Goal: Task Accomplishment & Management: Manage account settings

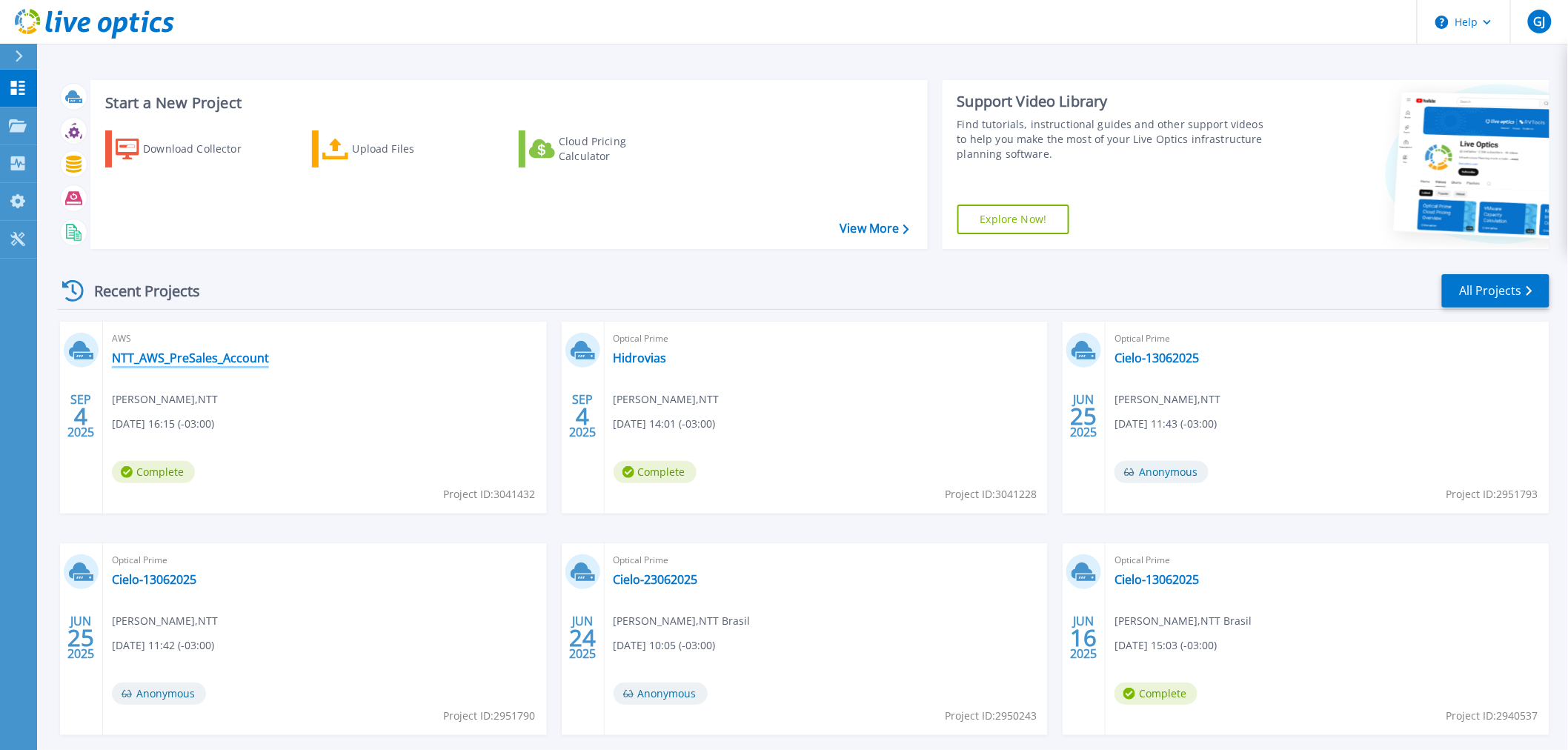
click at [170, 358] on link "NTT_AWS_PreSales_Account" at bounding box center [190, 358] width 157 height 15
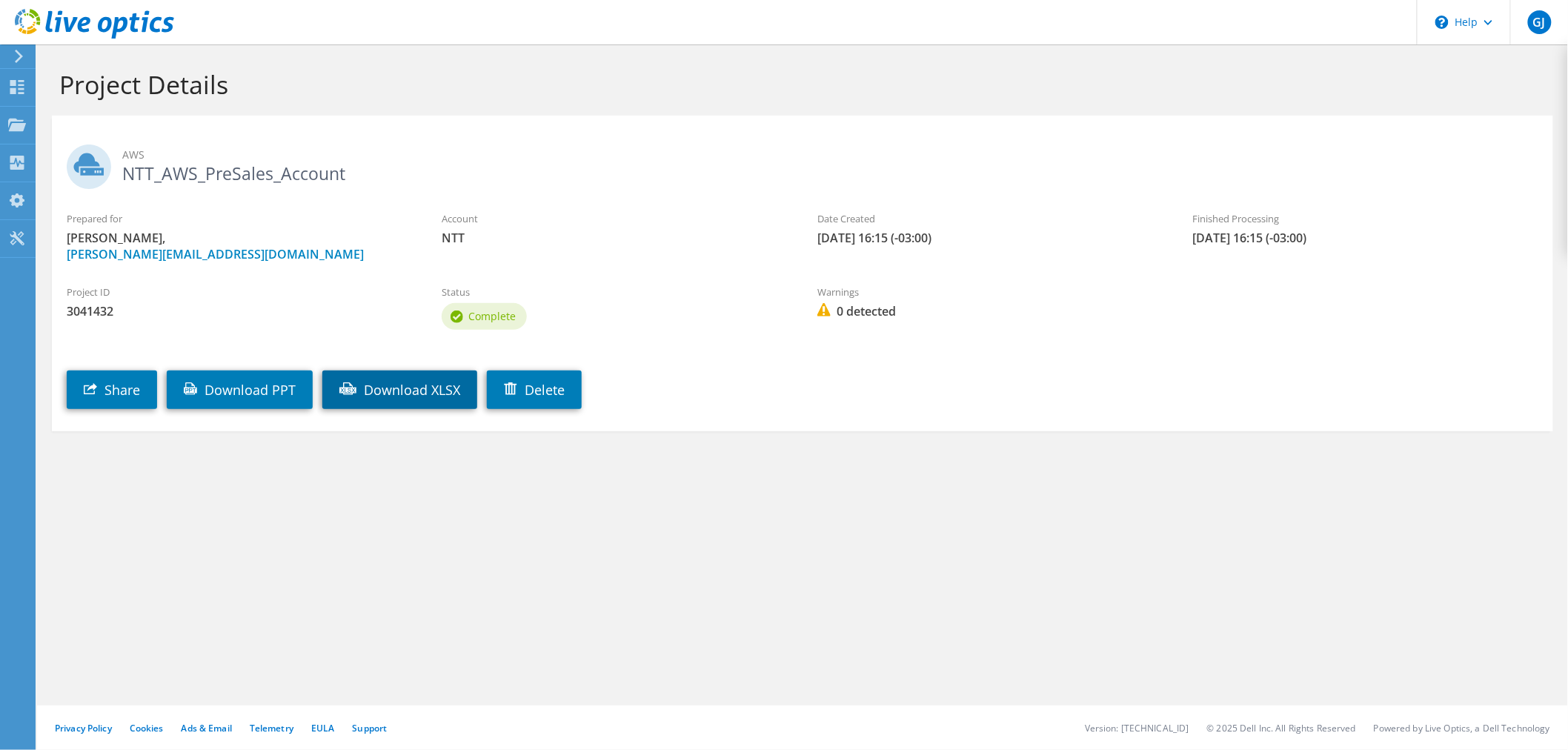
click at [421, 394] on link "Download XLSX" at bounding box center [399, 390] width 154 height 39
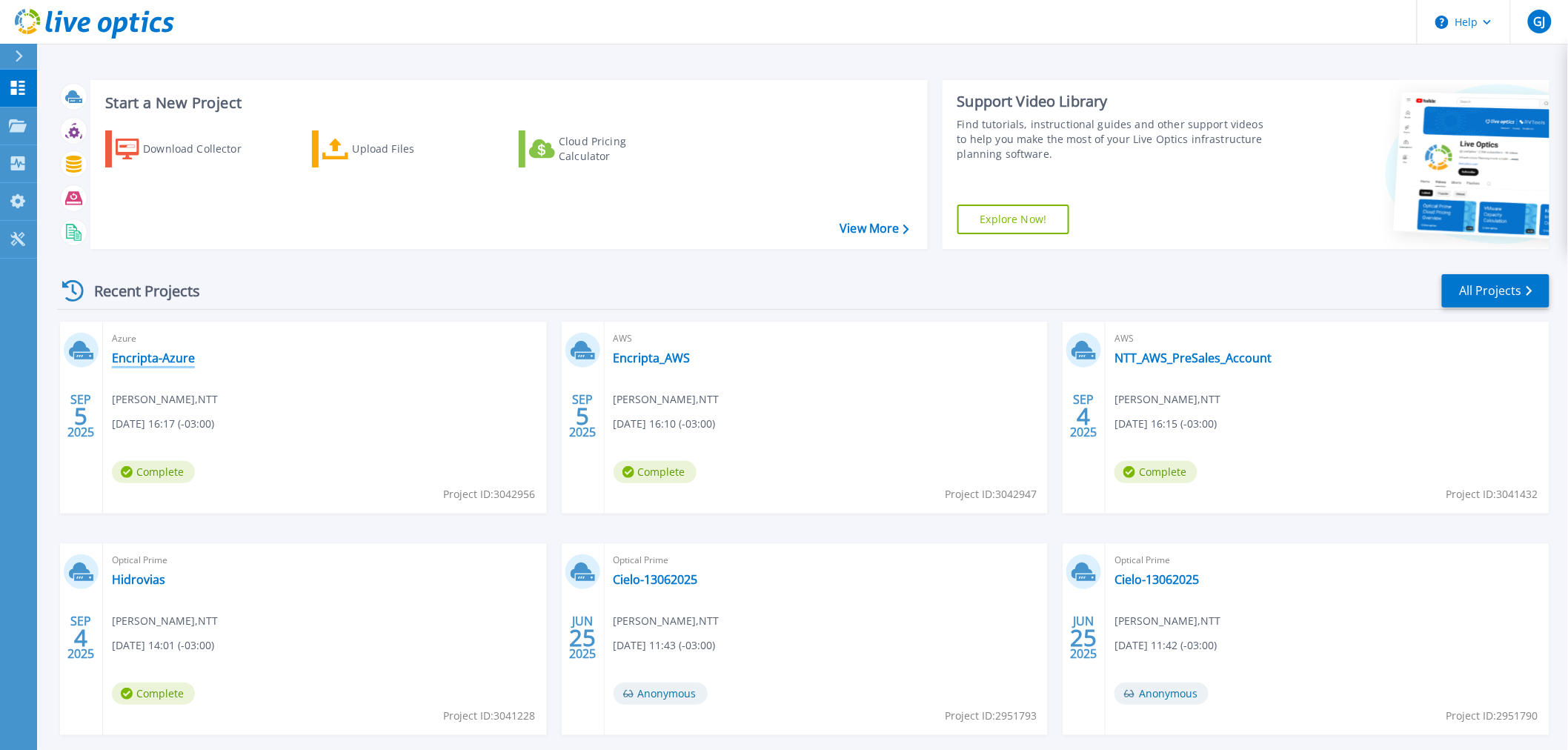
click at [155, 358] on link "Encripta-Azure" at bounding box center [153, 358] width 83 height 15
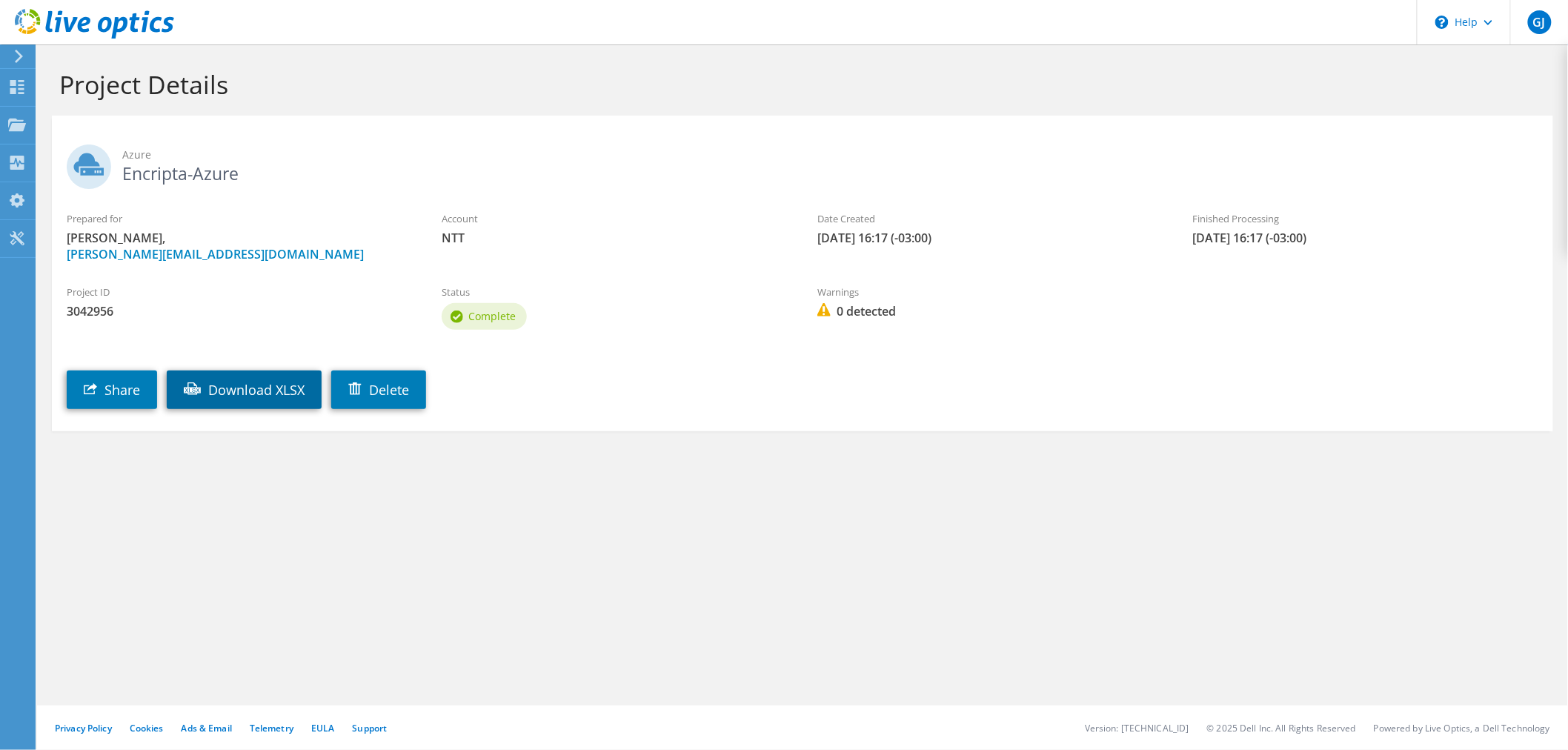
click at [240, 389] on link "Download XLSX" at bounding box center [244, 390] width 154 height 39
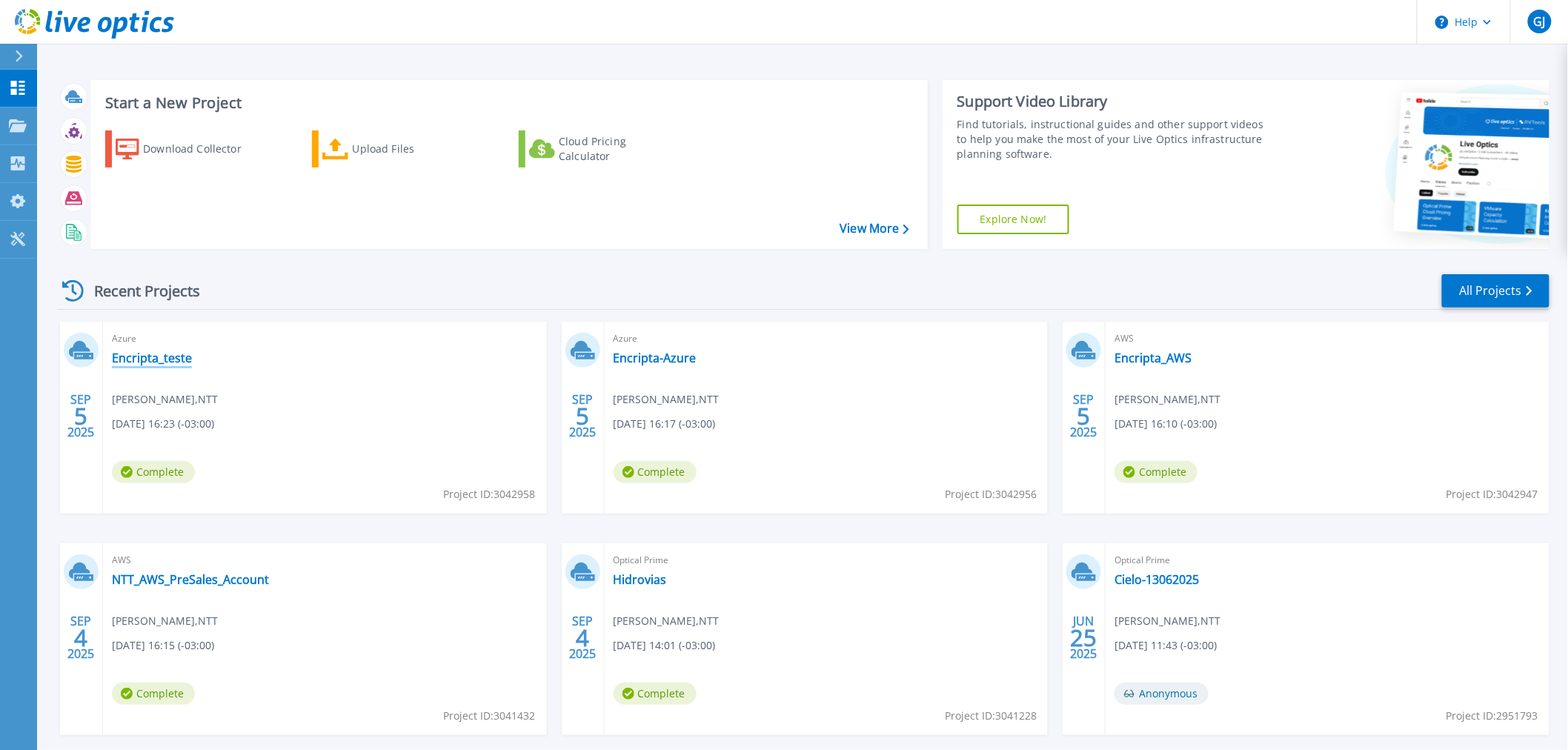
click at [169, 352] on link "Encripta_teste" at bounding box center [151, 358] width 80 height 15
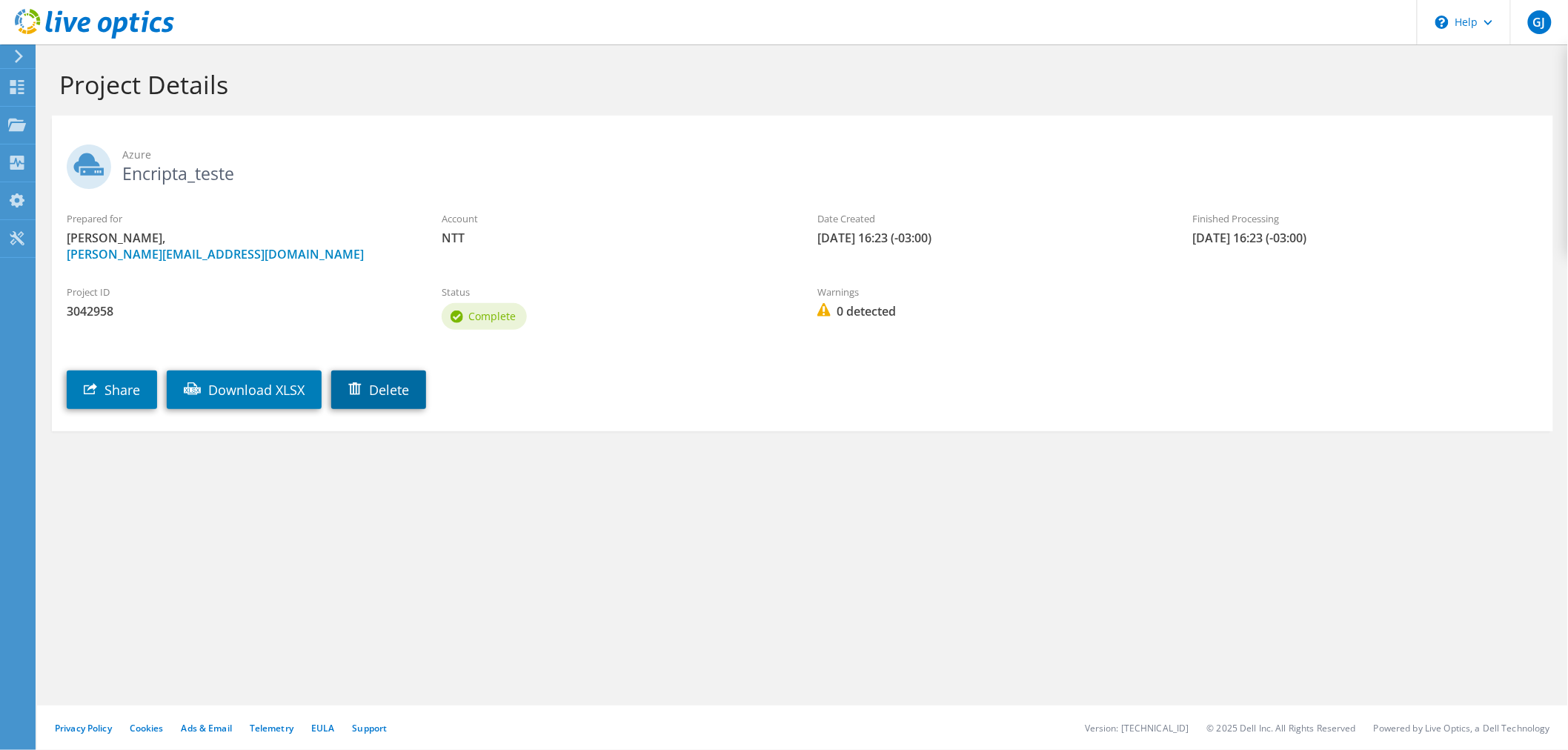
click at [381, 397] on link "Delete" at bounding box center [378, 390] width 95 height 39
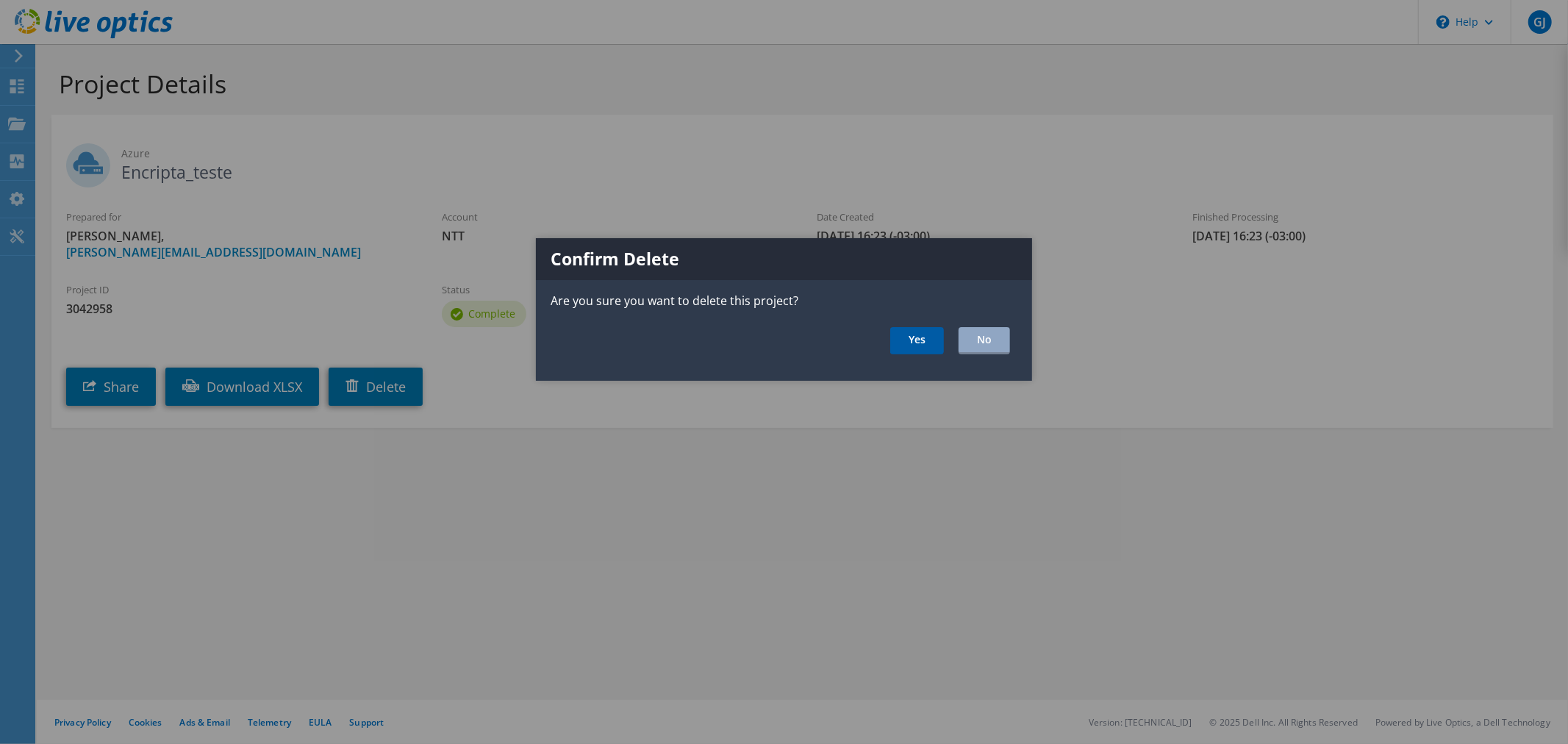
click at [922, 336] on link "Yes" at bounding box center [916, 340] width 53 height 27
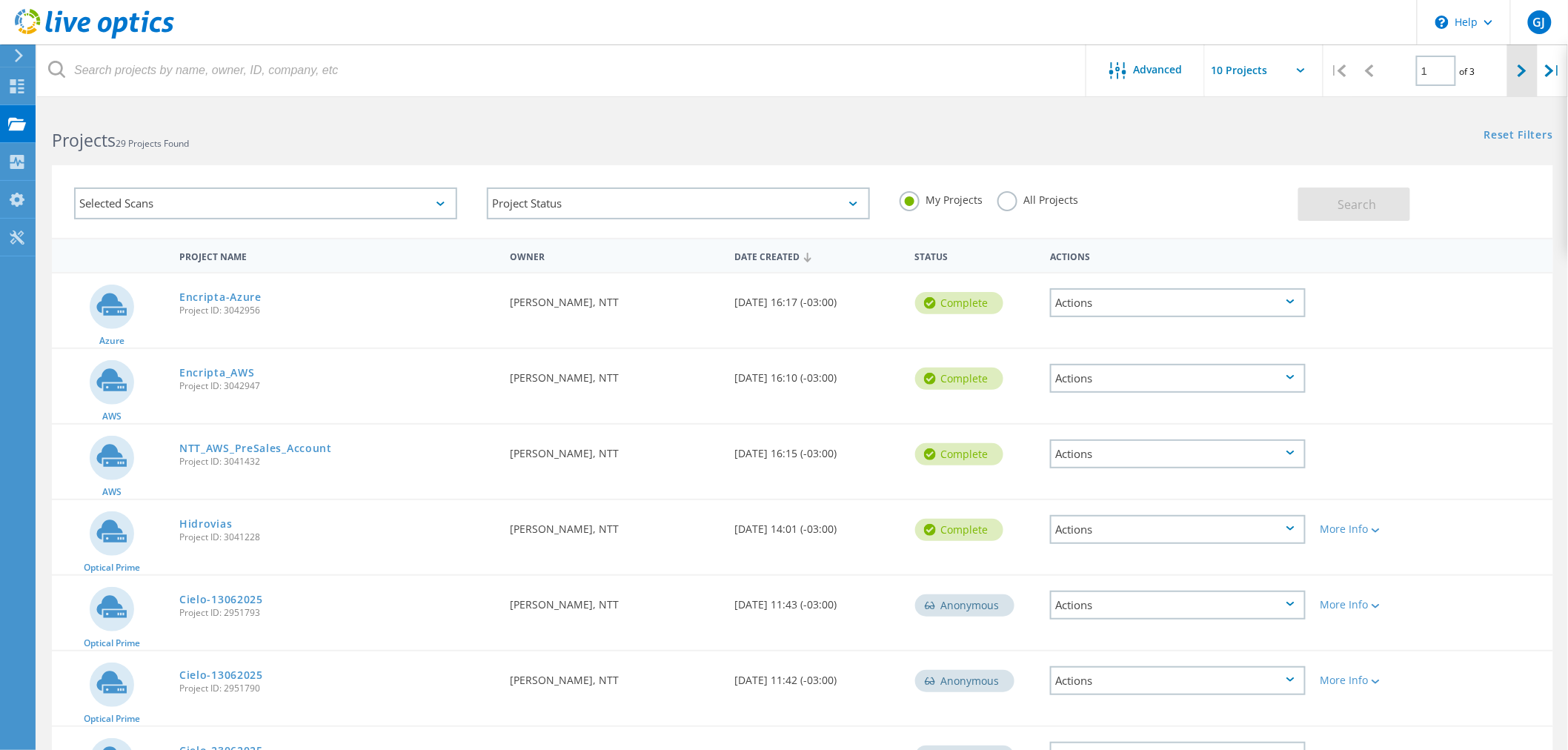
click at [1519, 76] on icon at bounding box center [1522, 70] width 9 height 12
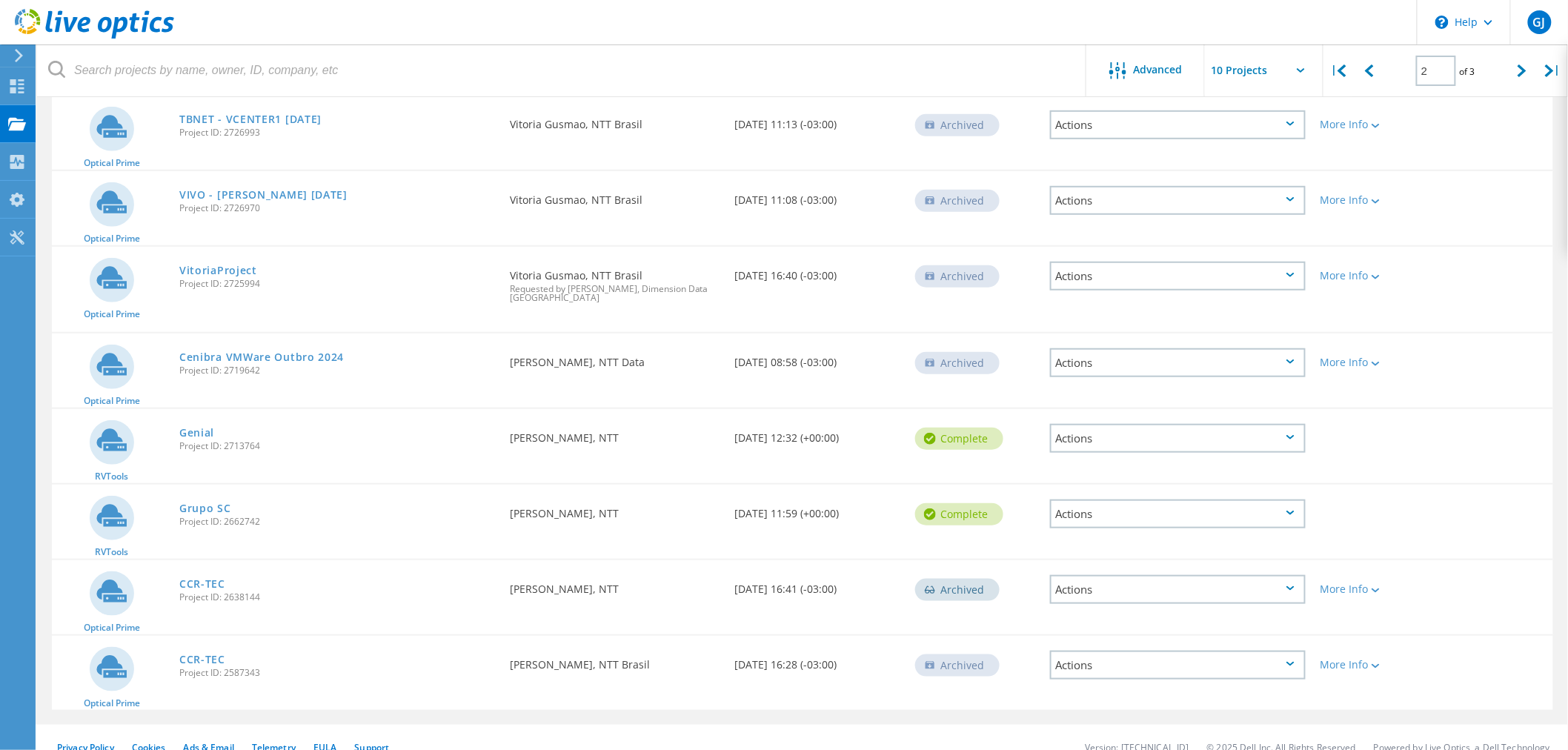
scroll to position [330, 0]
click at [1521, 71] on icon at bounding box center [1522, 70] width 9 height 12
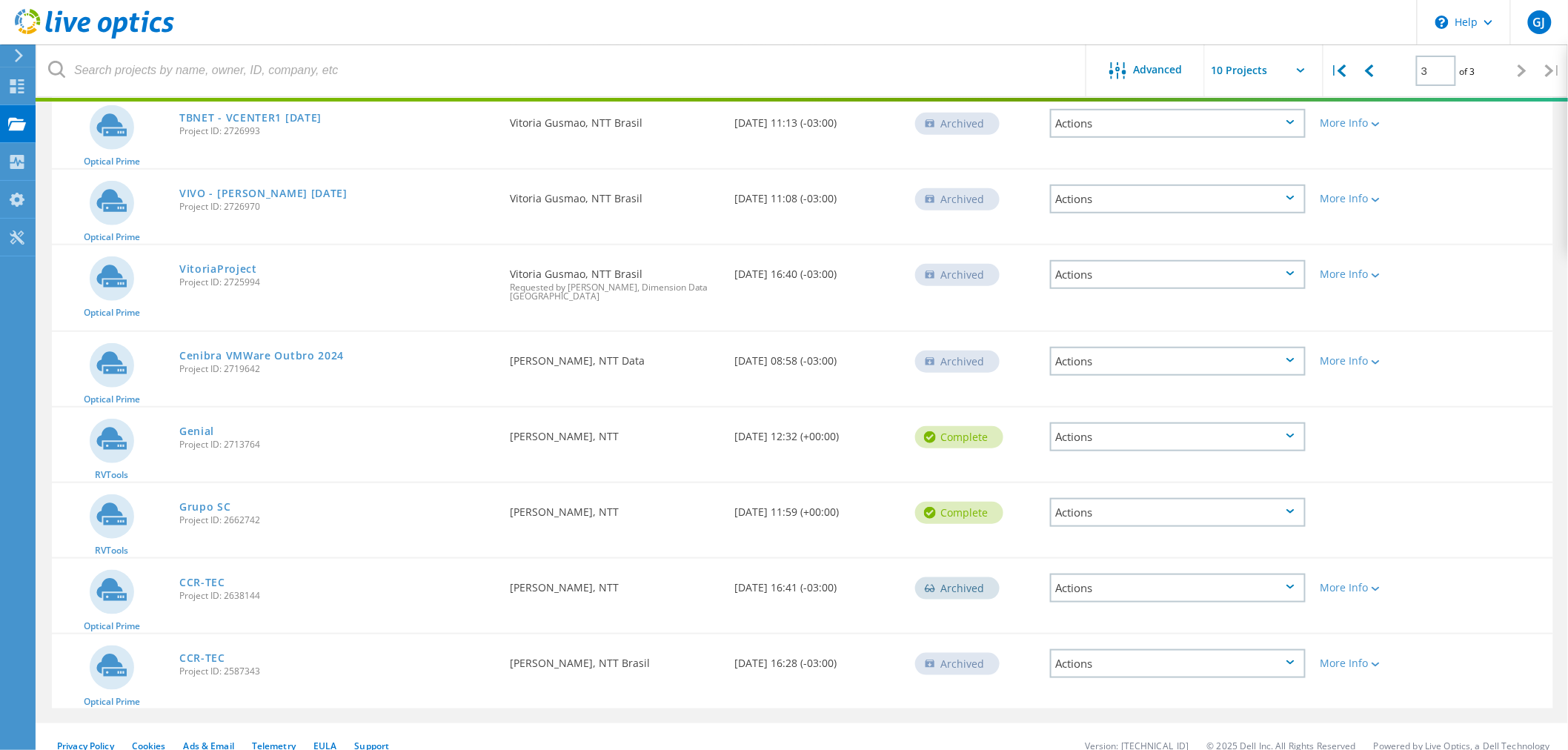
scroll to position [260, 0]
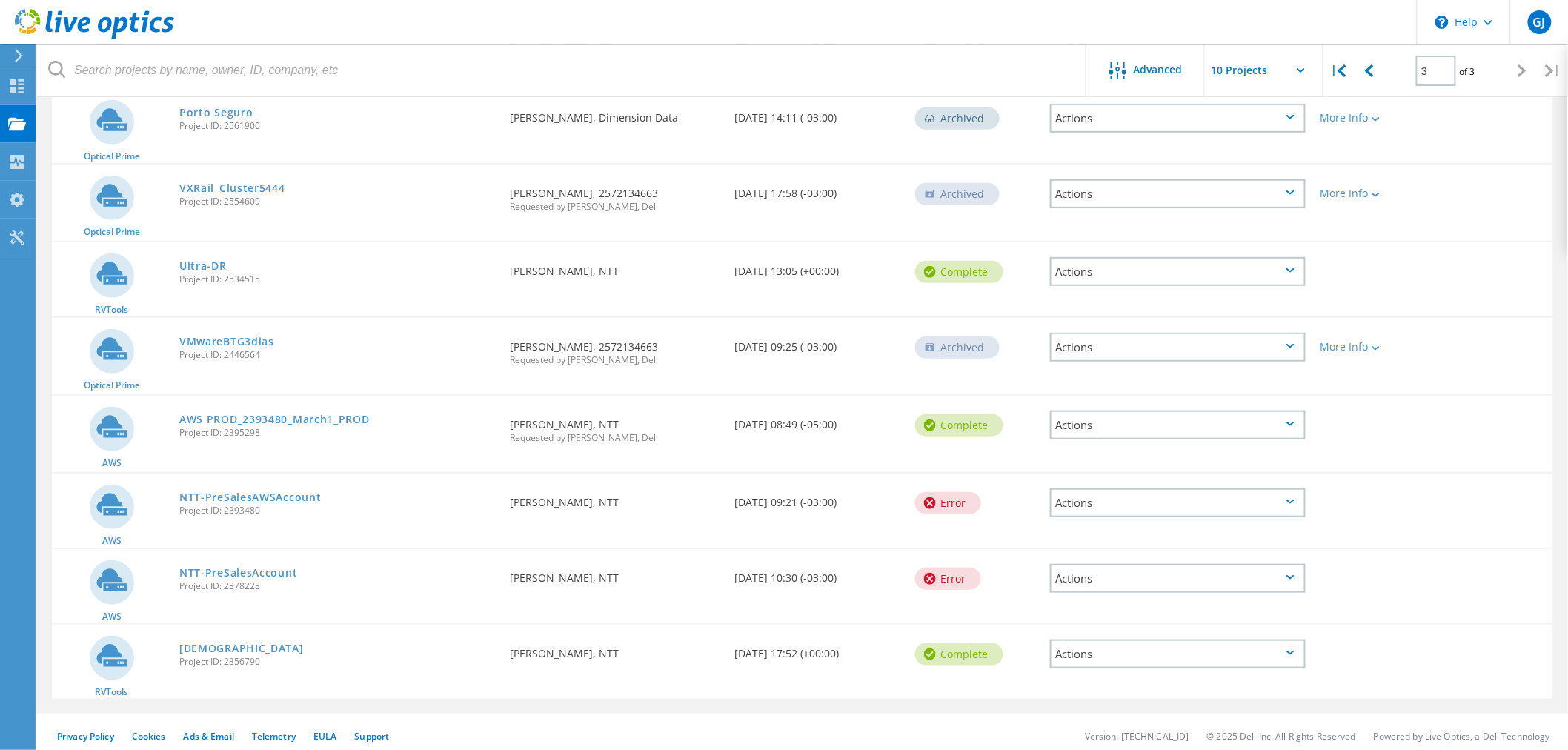
click at [1286, 498] on div "Actions" at bounding box center [1178, 502] width 256 height 29
click at [1170, 515] on div "Delete" at bounding box center [1178, 526] width 253 height 23
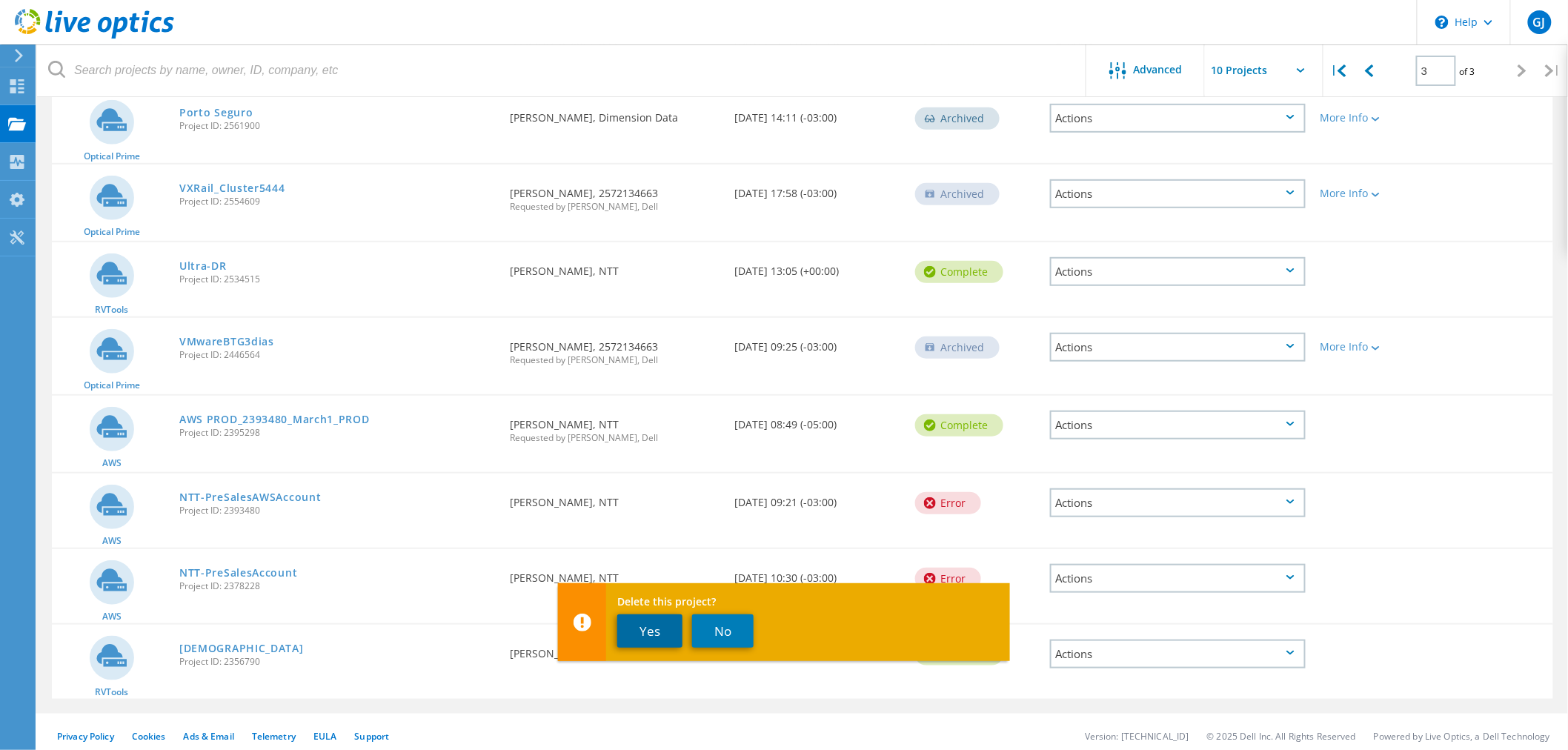
click at [647, 624] on button "Yes" at bounding box center [649, 631] width 65 height 33
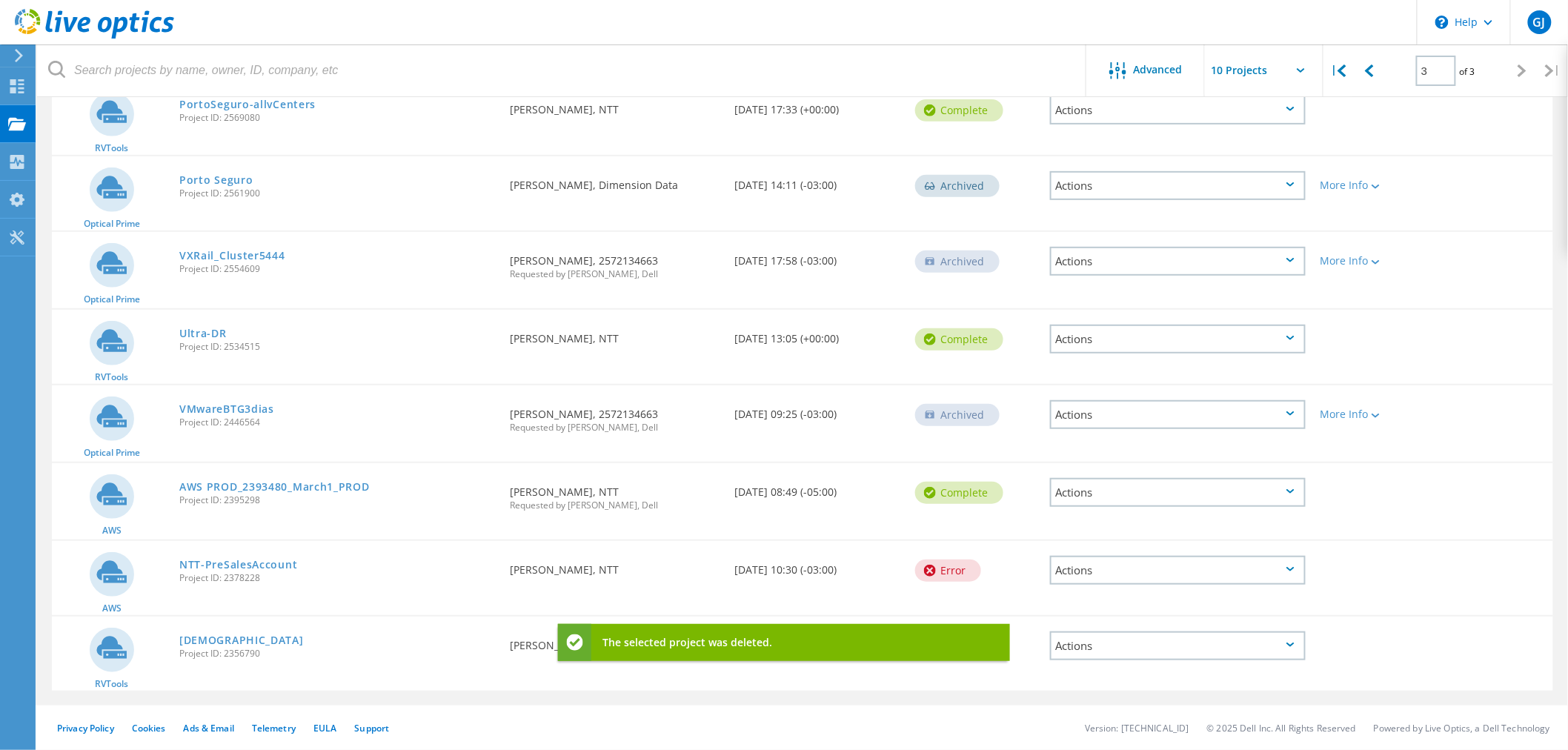
scroll to position [185, 0]
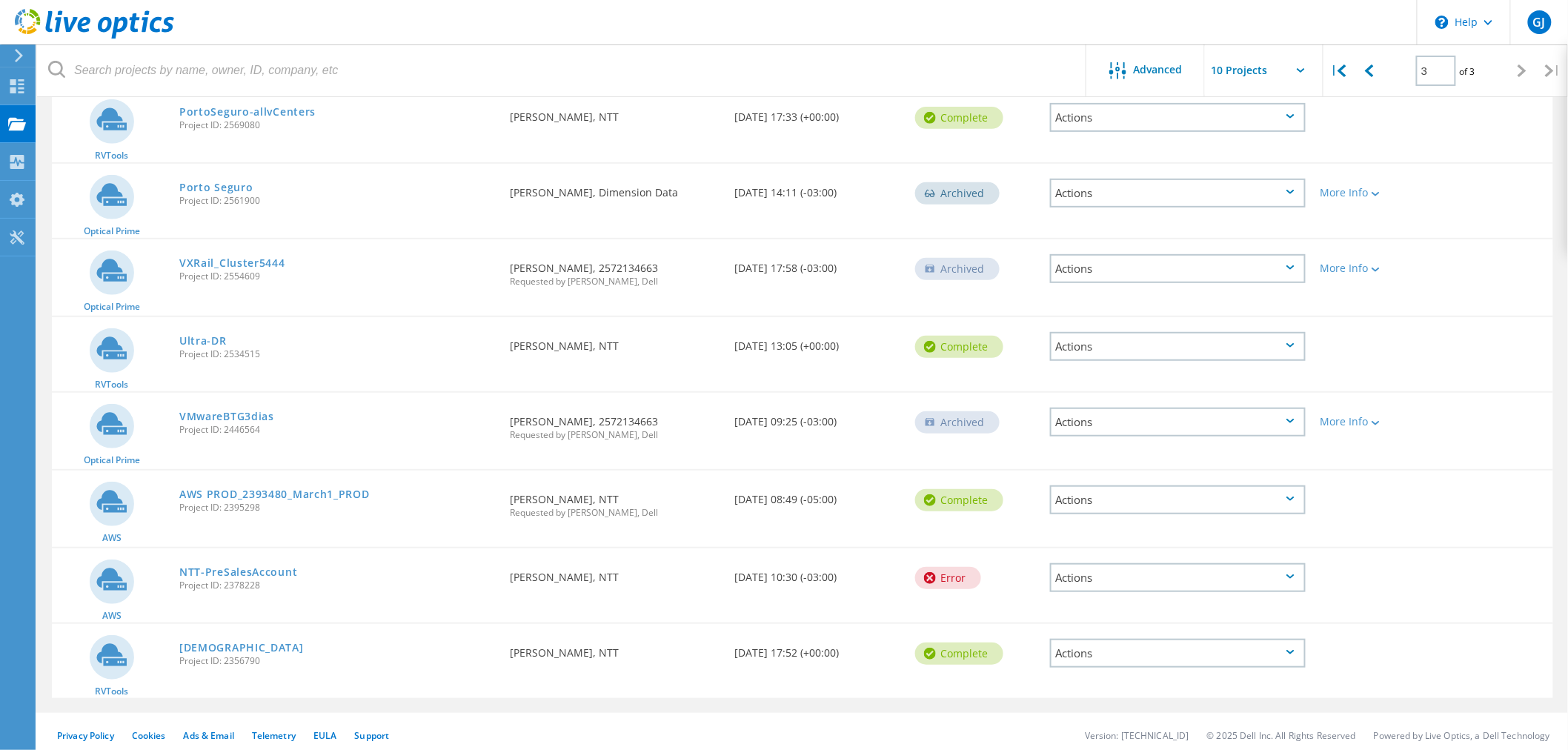
click at [1185, 564] on div "Actions" at bounding box center [1178, 577] width 256 height 29
click at [1149, 589] on div "Delete" at bounding box center [1178, 600] width 253 height 23
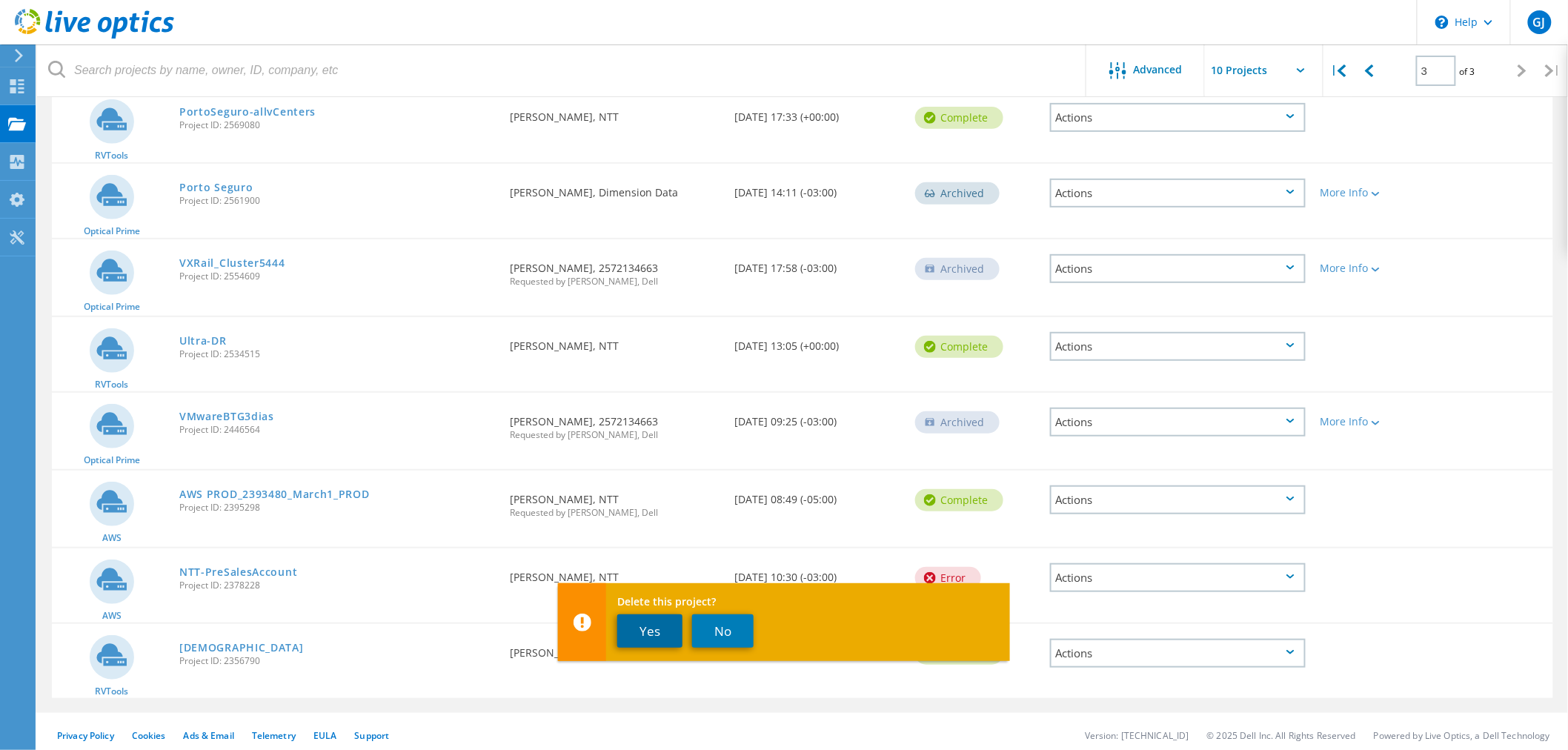
click at [659, 633] on button "Yes" at bounding box center [649, 631] width 65 height 33
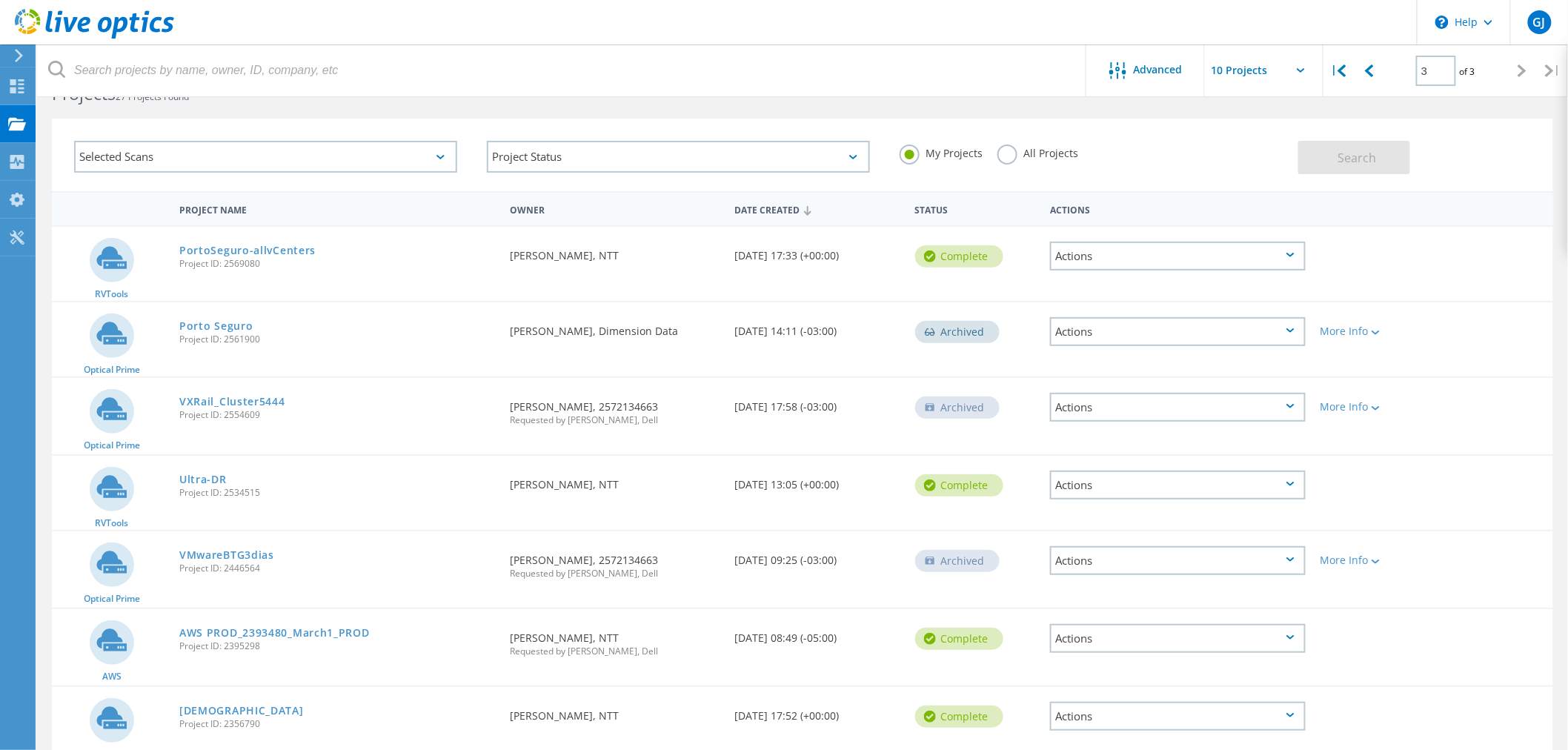
scroll to position [0, 0]
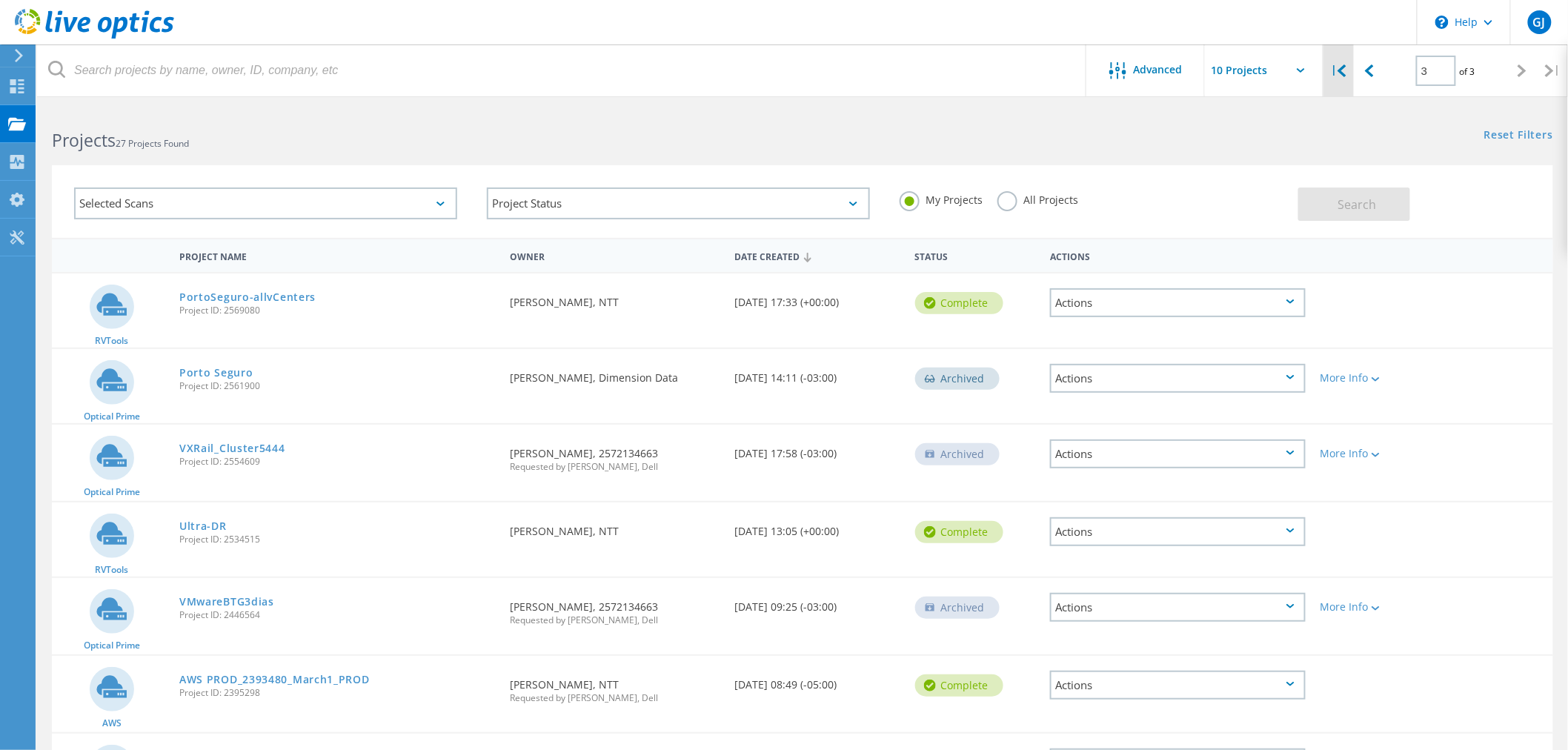
click at [1335, 72] on div "|" at bounding box center [1338, 71] width 31 height 53
type input "1"
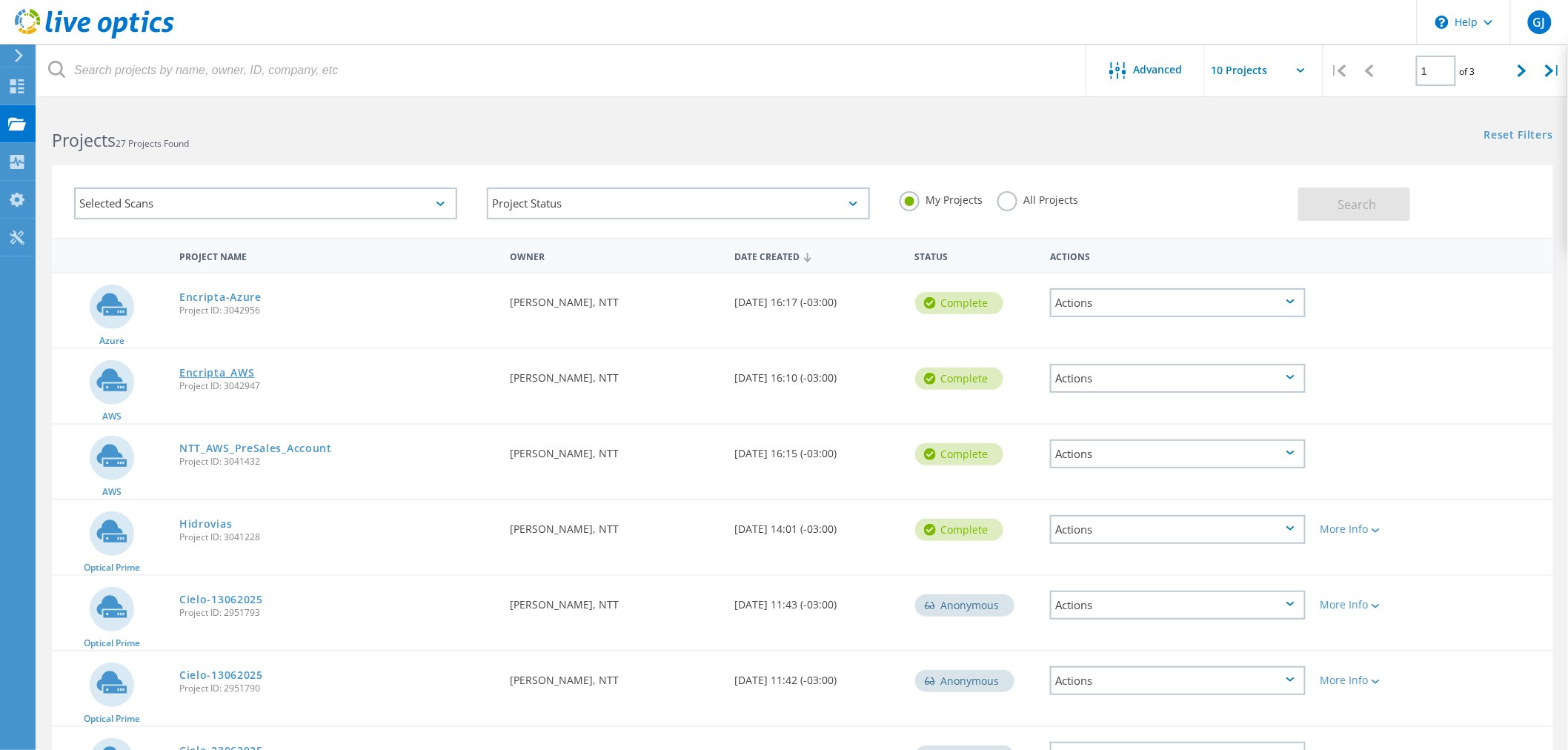
click at [219, 369] on link "Encripta_AWS" at bounding box center [216, 373] width 75 height 11
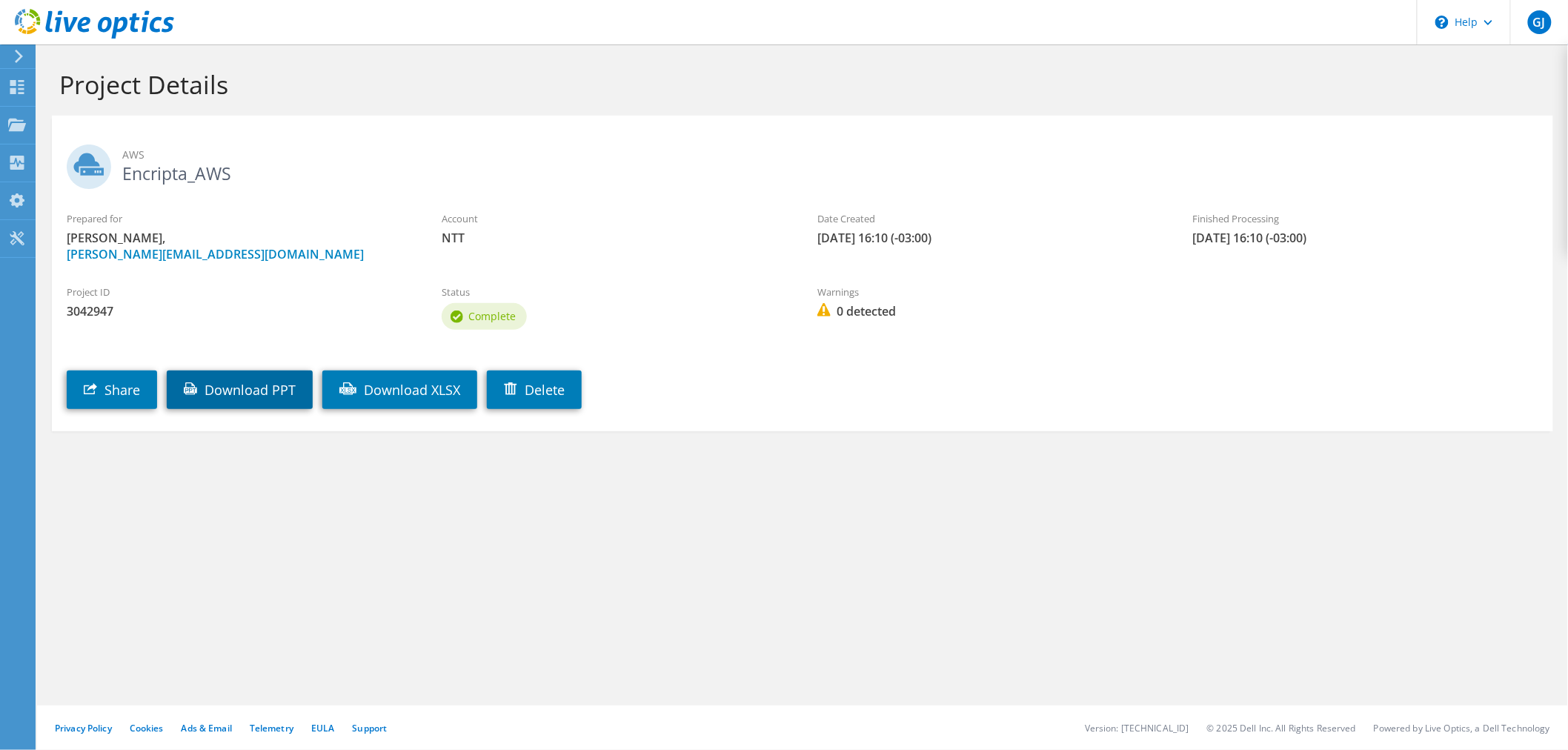
click at [245, 382] on link "Download PPT" at bounding box center [240, 390] width 146 height 39
click at [410, 387] on link "Download XLSX" at bounding box center [399, 390] width 154 height 39
